Goal: Task Accomplishment & Management: Manage account settings

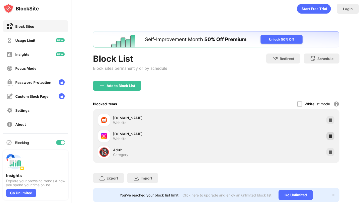
click at [329, 137] on img at bounding box center [330, 136] width 5 height 5
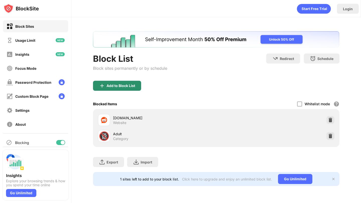
click at [121, 89] on div "Add to Block List" at bounding box center [117, 86] width 48 height 10
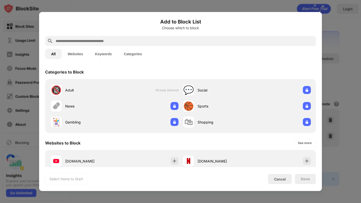
click at [112, 41] on input "text" at bounding box center [184, 41] width 258 height 6
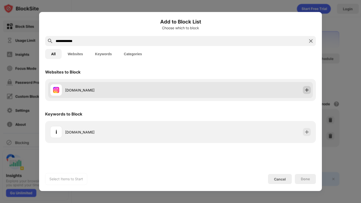
type input "**********"
click at [304, 89] on div at bounding box center [307, 90] width 8 height 8
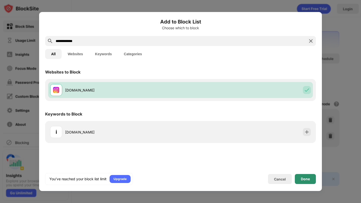
click at [307, 177] on div "Done" at bounding box center [305, 179] width 21 height 10
